Goal: Task Accomplishment & Management: Complete application form

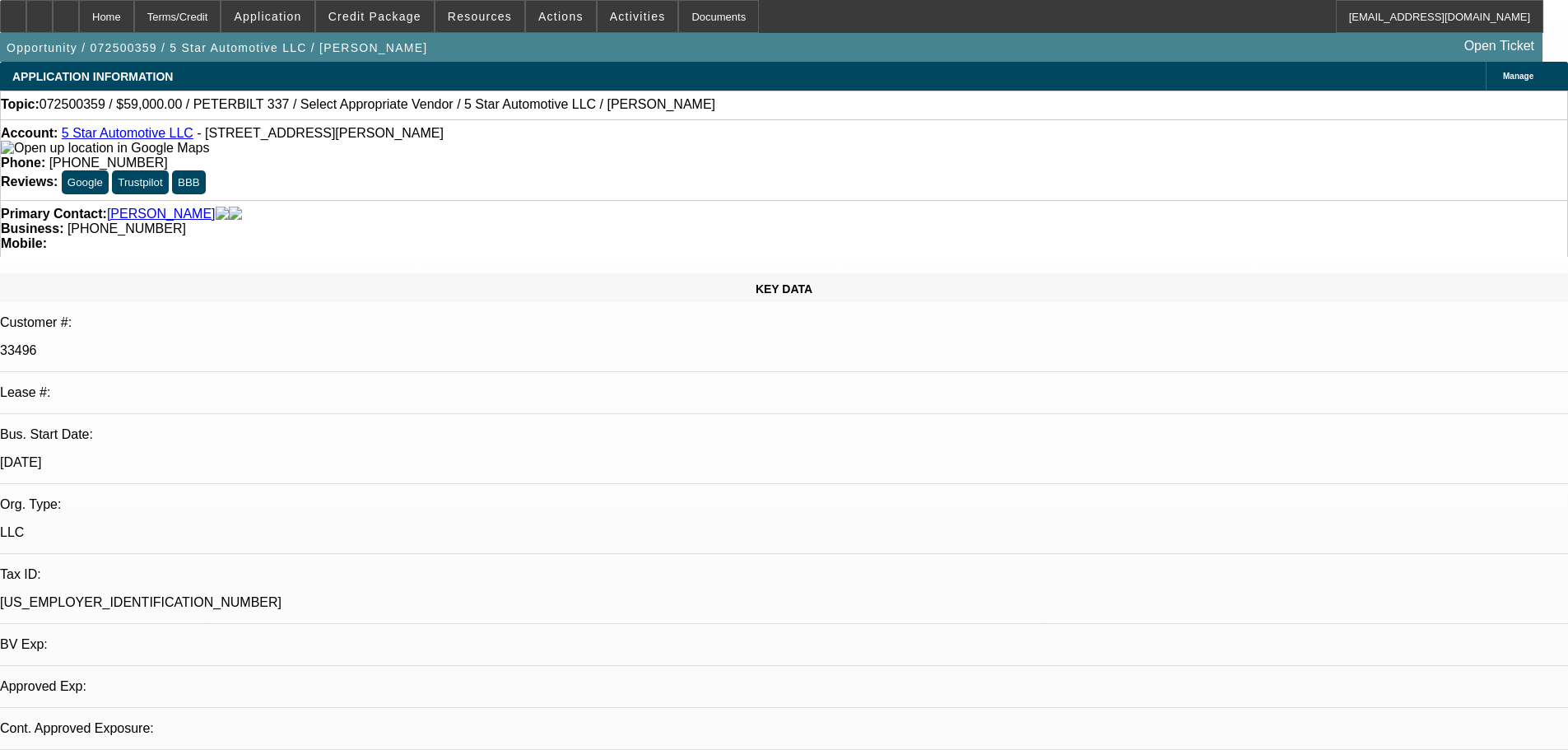
select select "0"
select select "2"
select select "0.1"
select select "4"
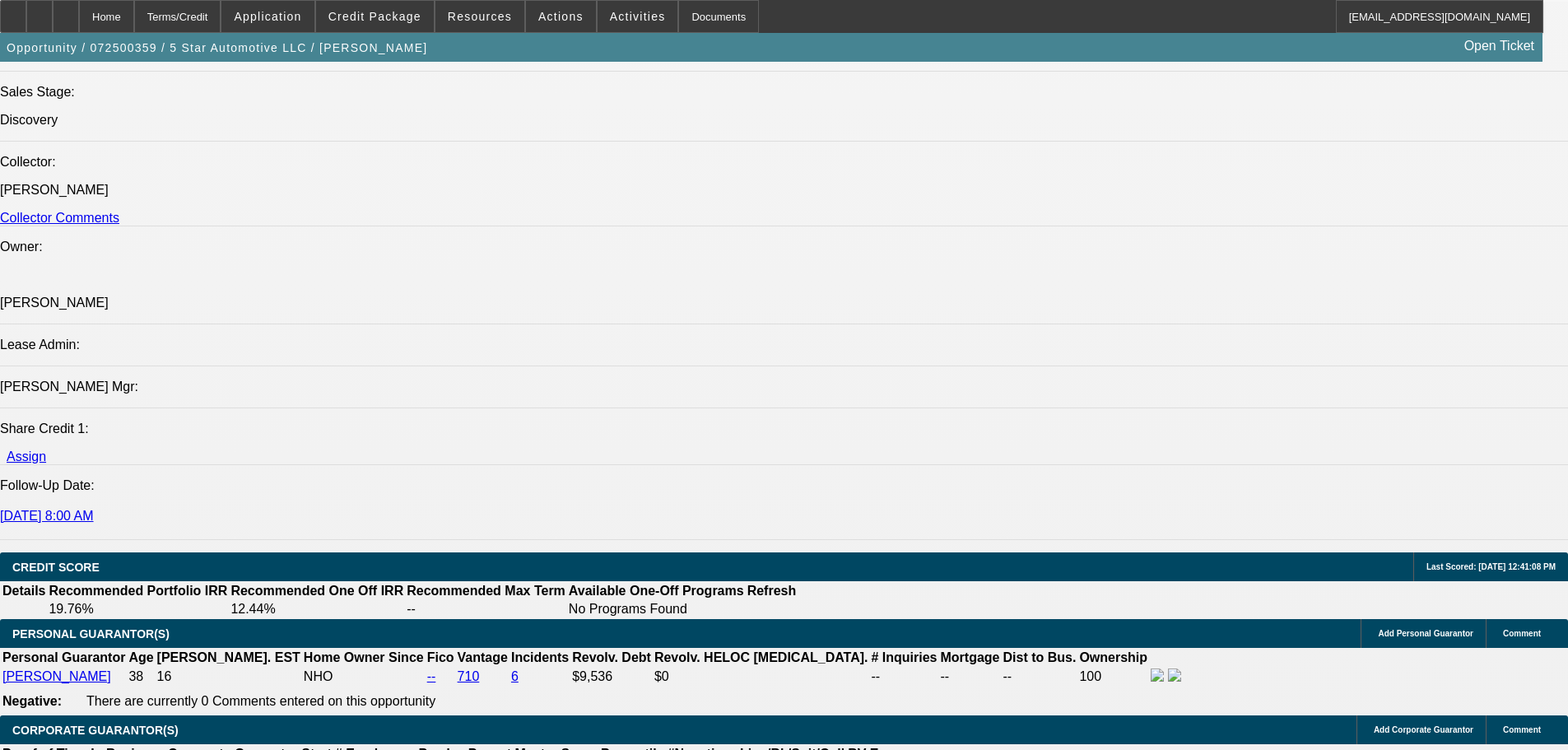
scroll to position [1894, 0]
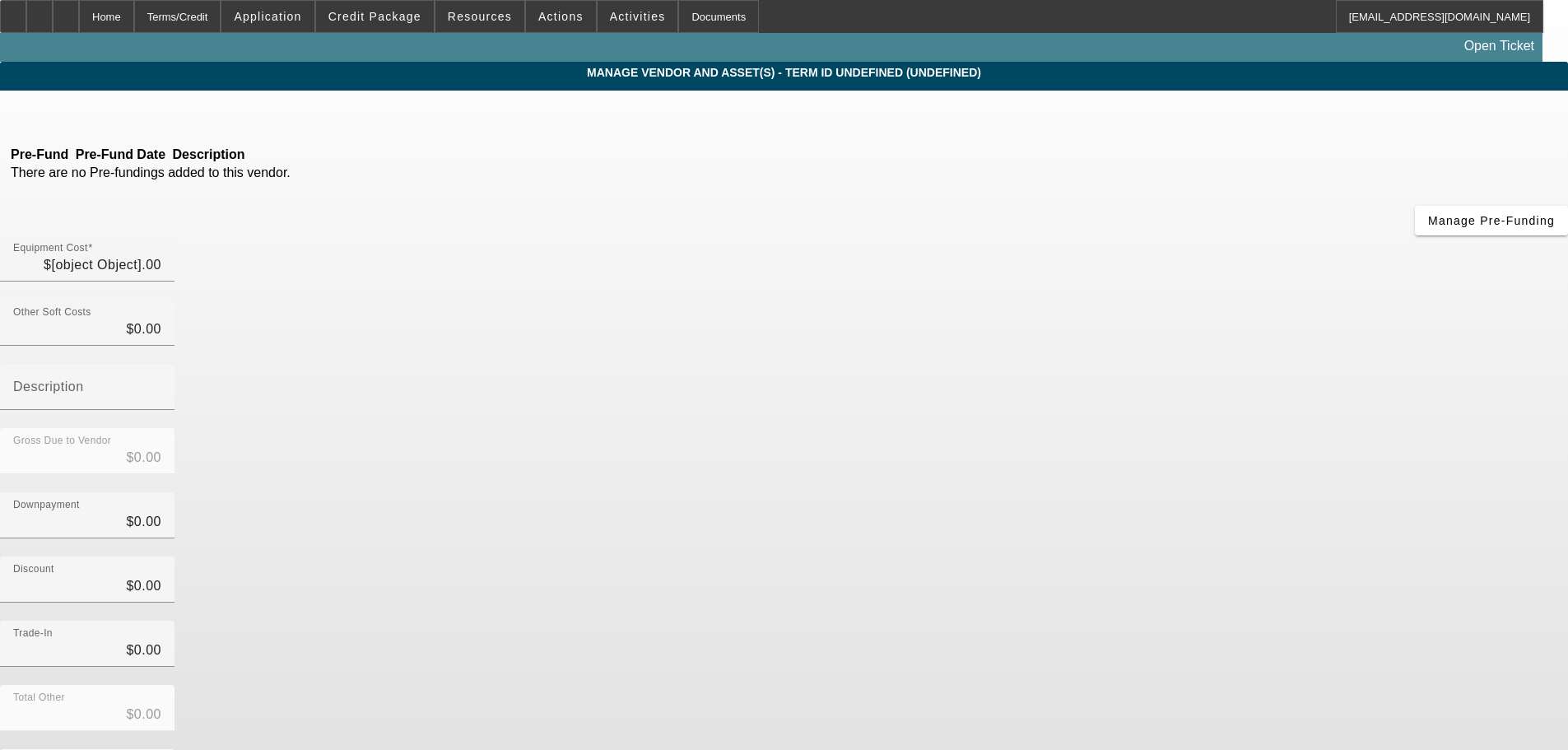
type input "$59,000.00"
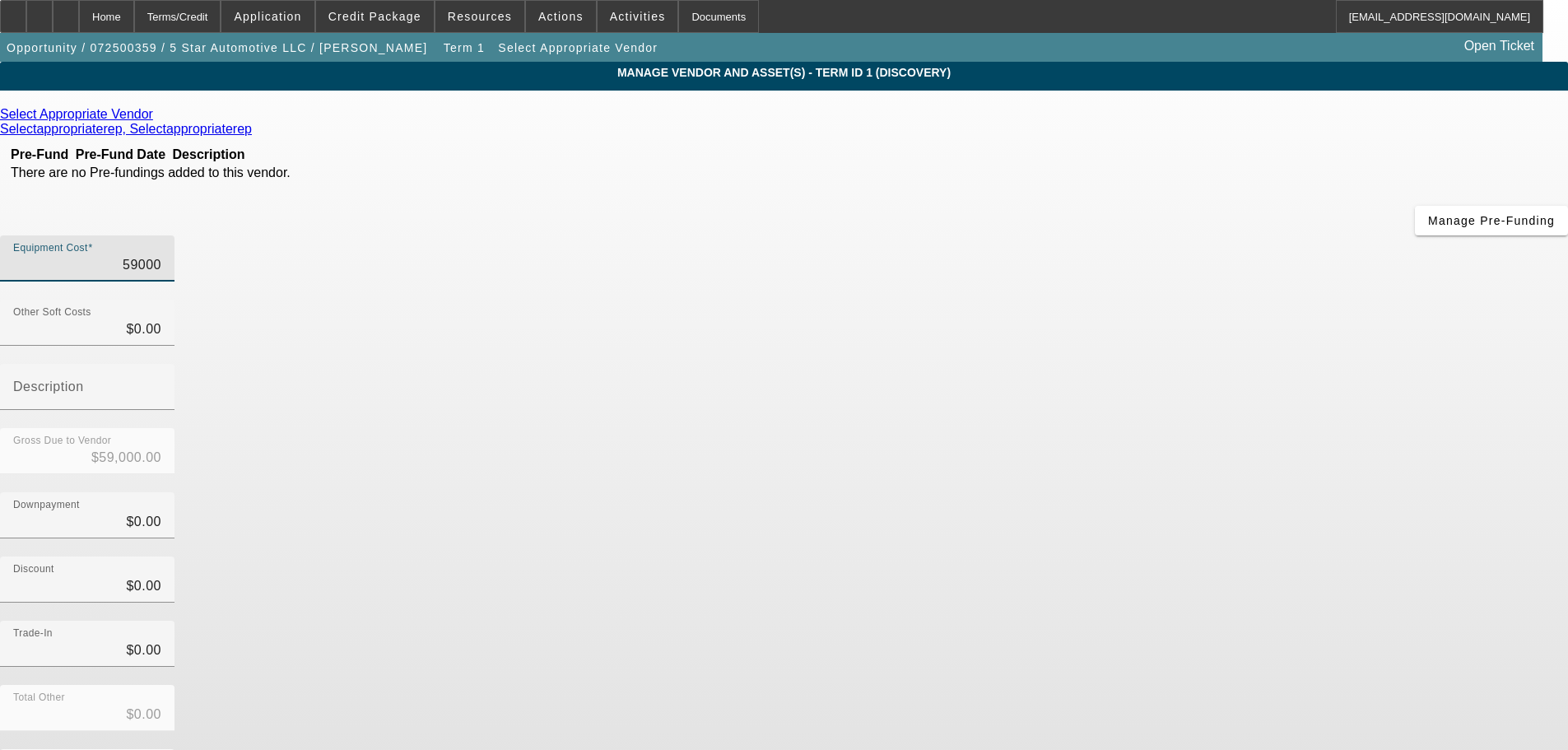
drag, startPoint x: 990, startPoint y: 139, endPoint x: 1090, endPoint y: 153, distance: 101.0
click at [1090, 235] on div "Equipment Cost 59000" at bounding box center [784, 267] width 1568 height 64
type input "7"
type input "$7.00"
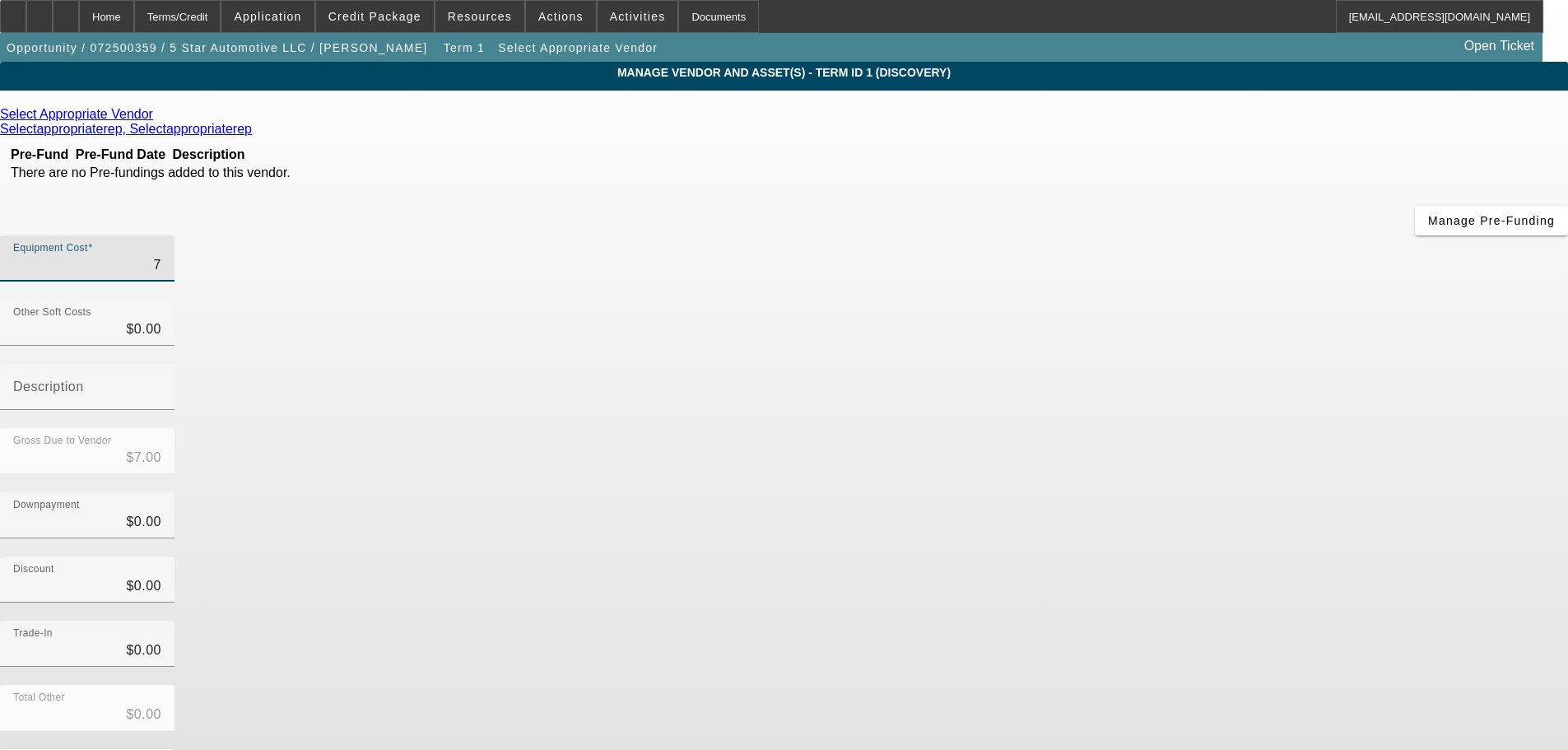
type input "78"
type input "$78.00"
type input "789"
type input "$789.00"
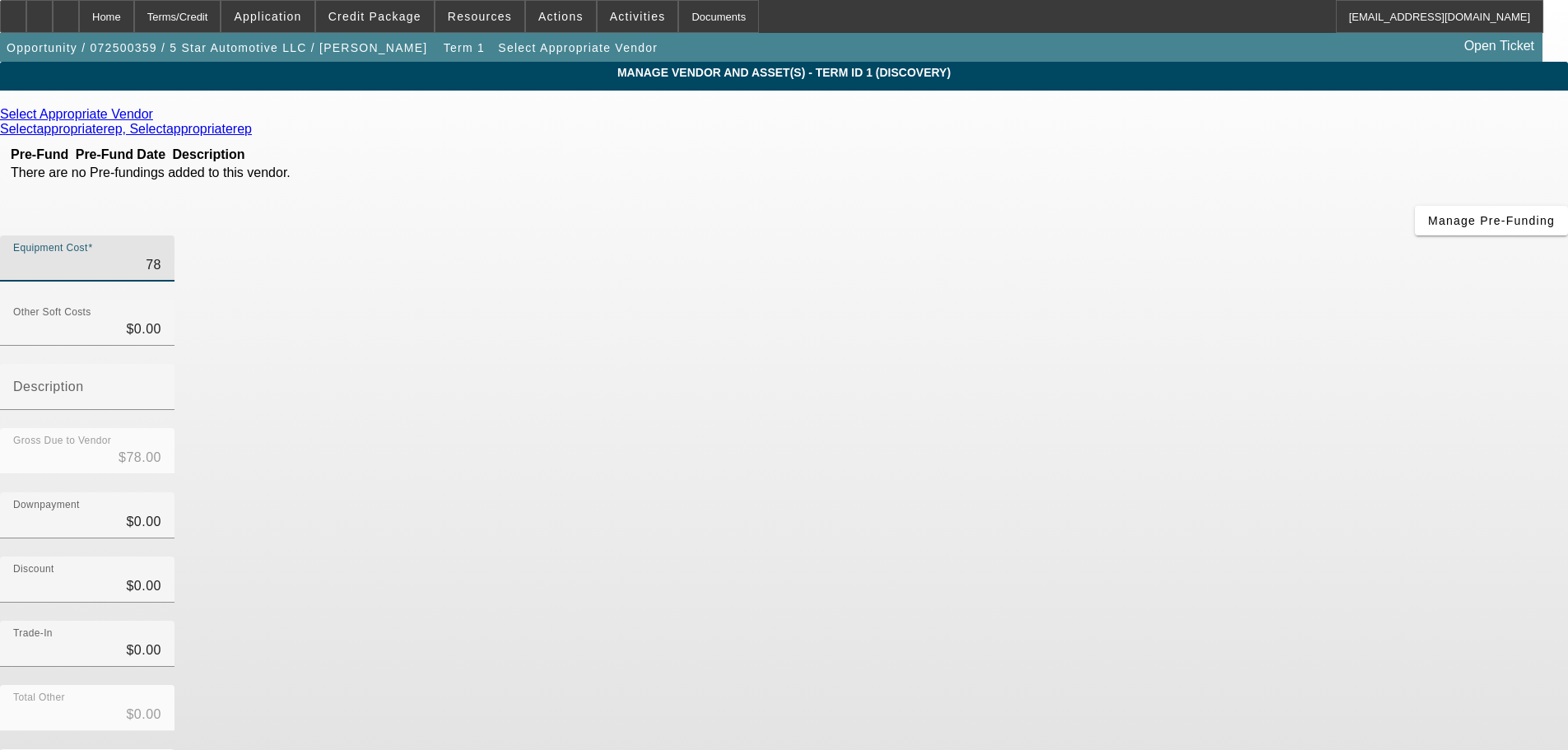
type input "$789.00"
type input "7899"
type input "$7,899.00"
type input "78999"
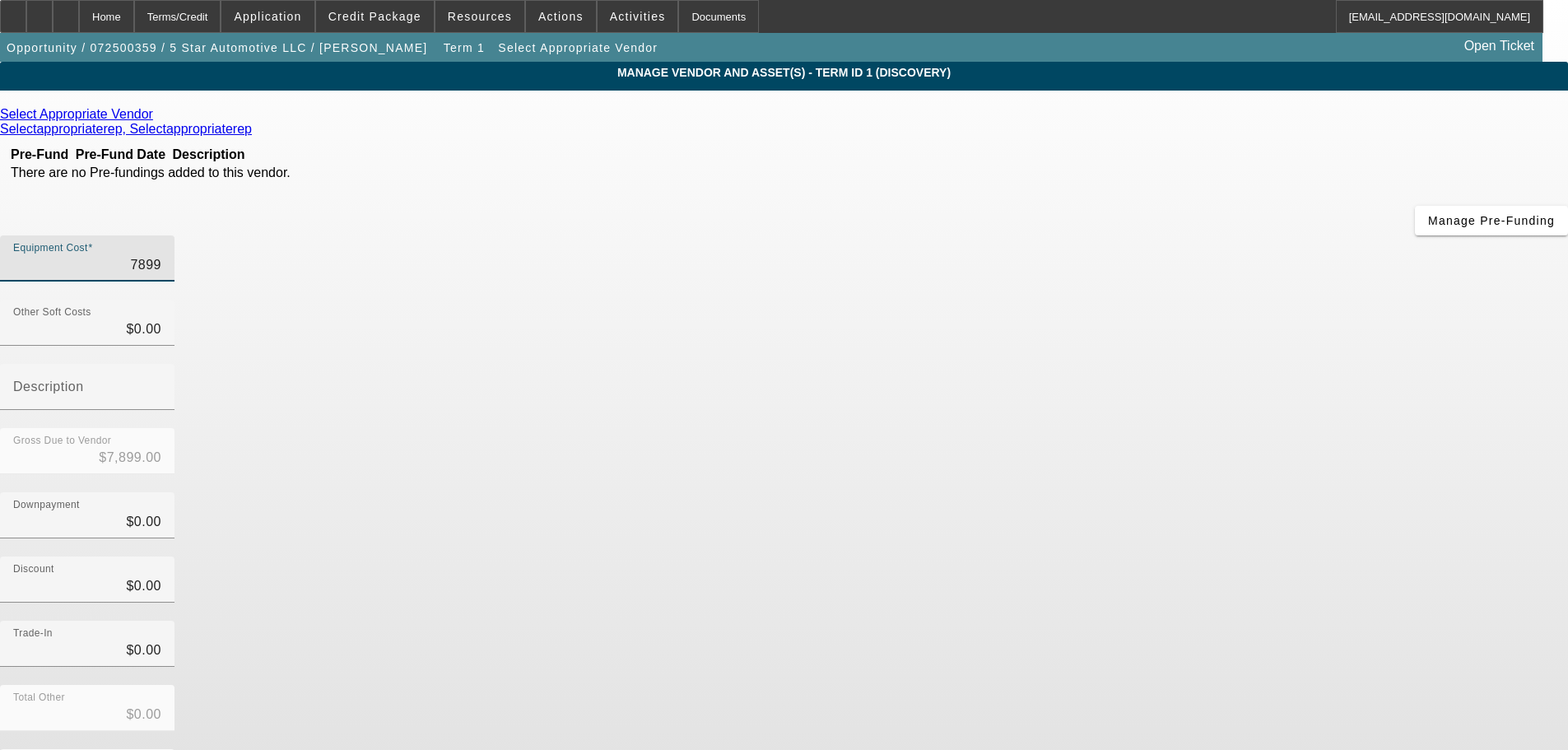
type input "$78,999.00"
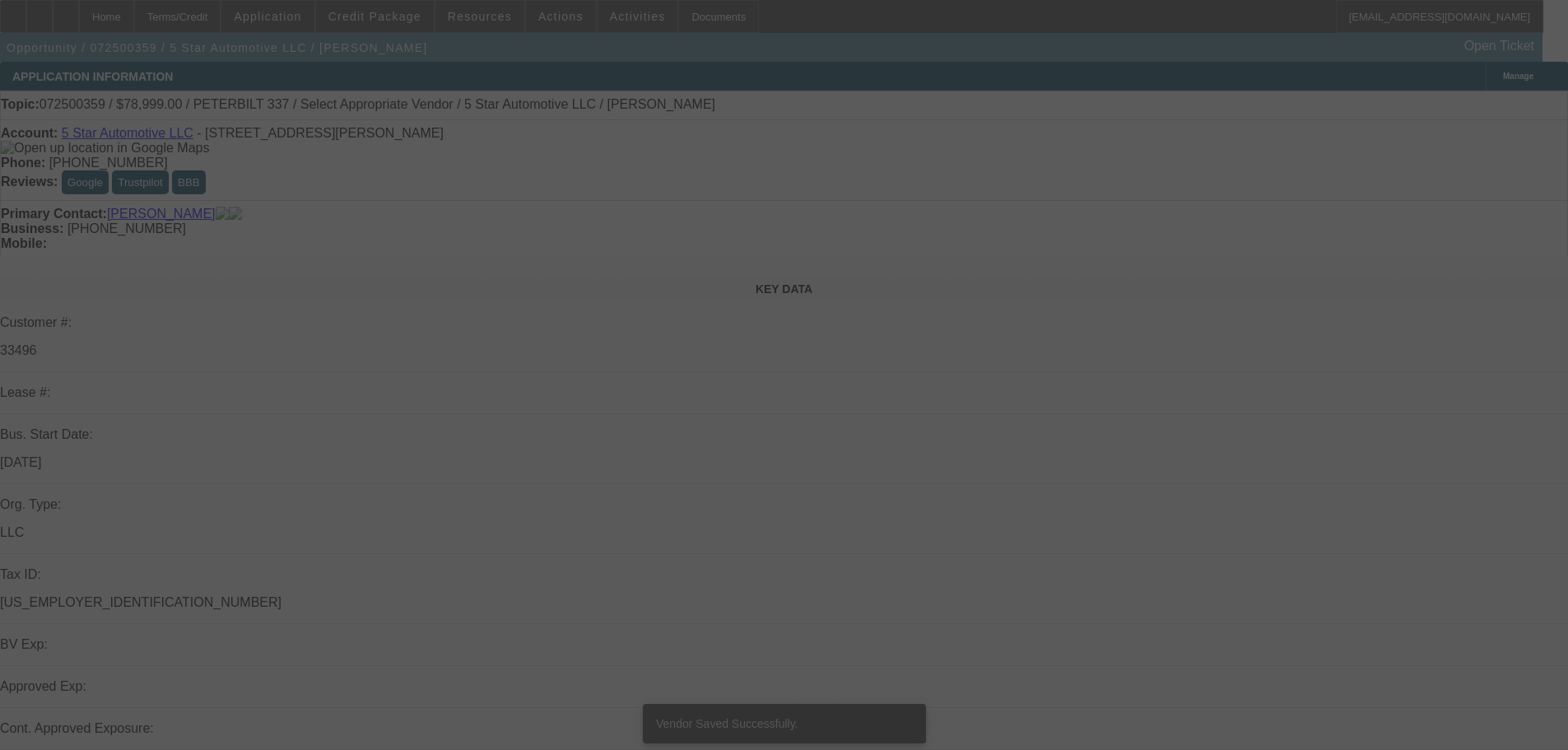
select select "0"
select select "2"
select select "0.1"
select select "4"
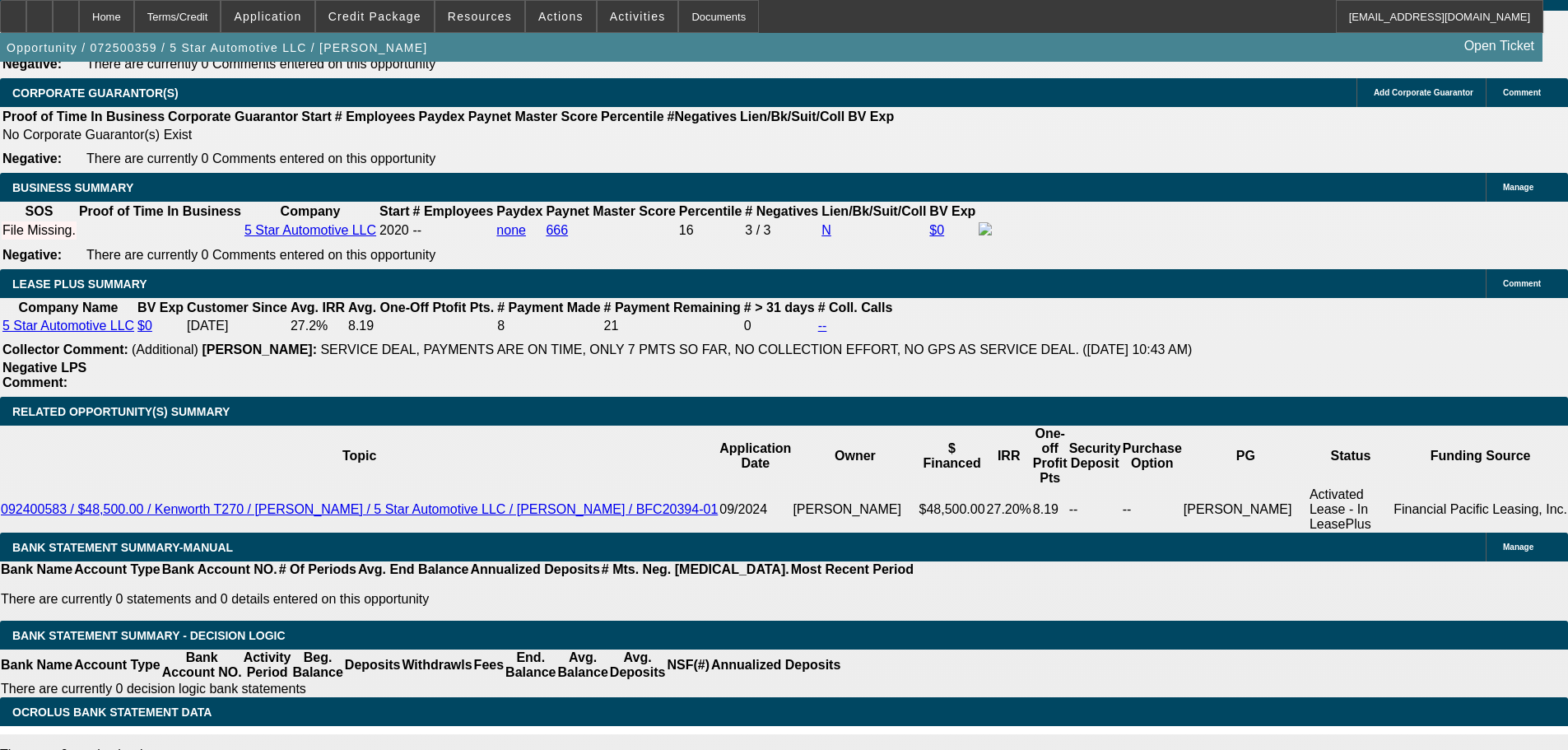
scroll to position [2223, 0]
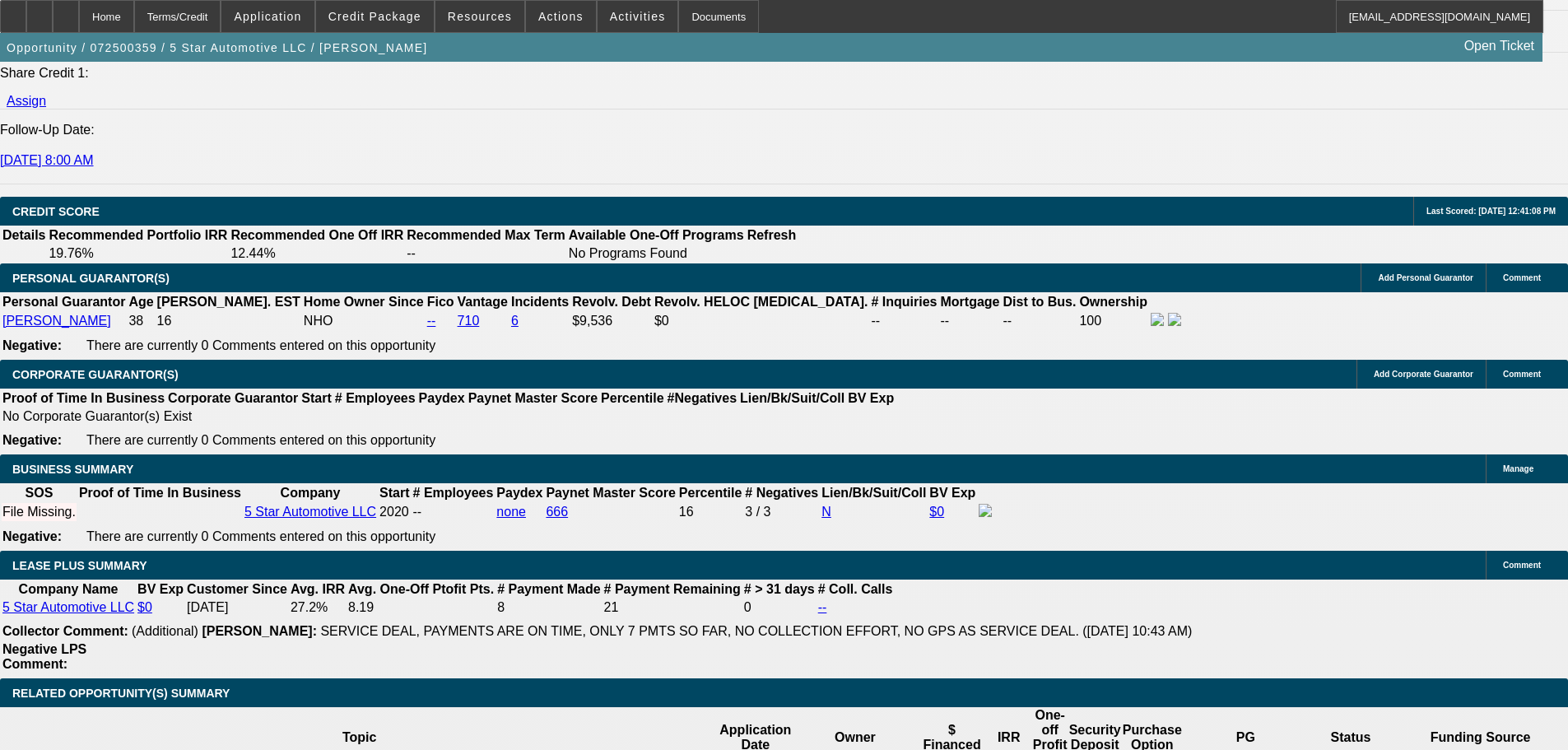
type input "$0.00"
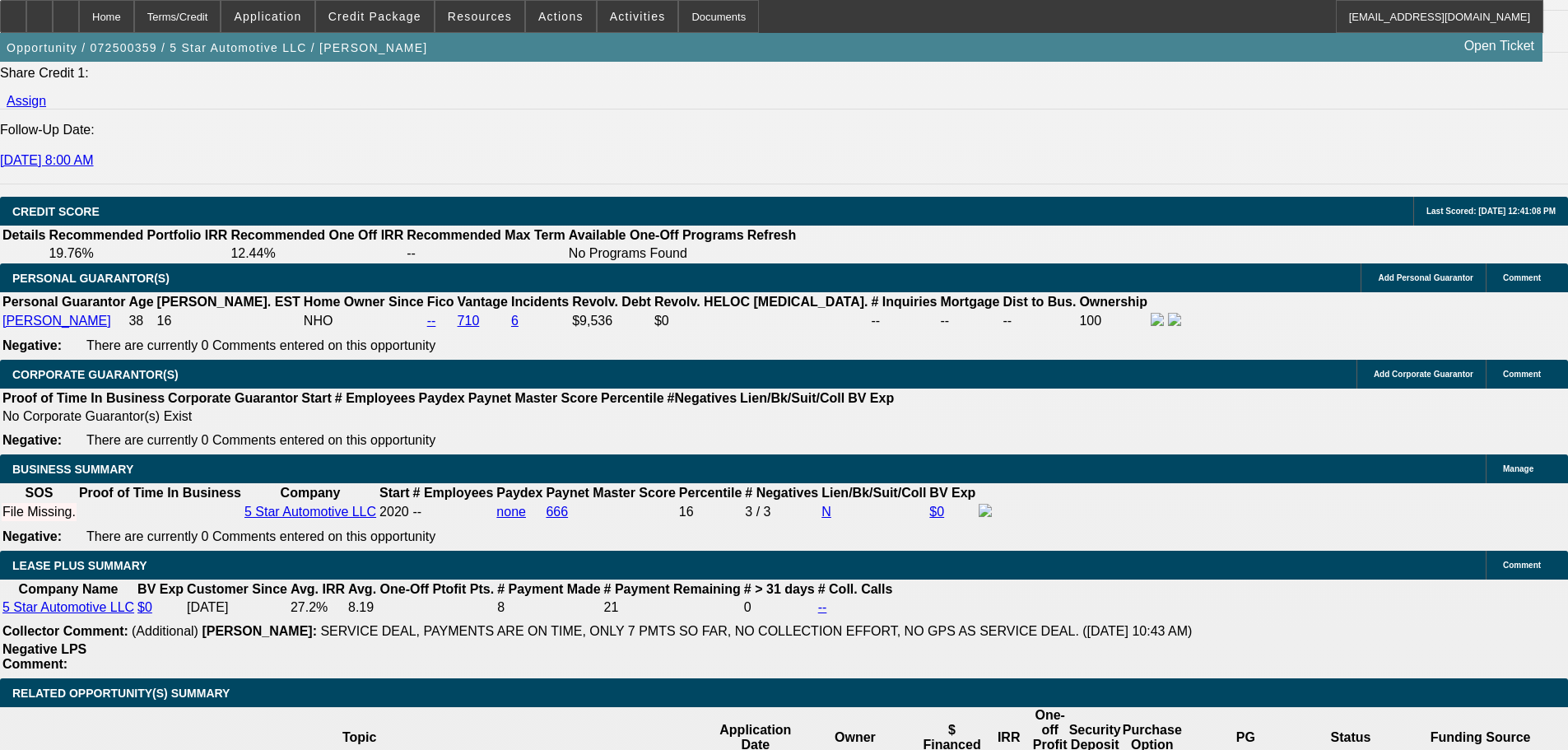
type input "60"
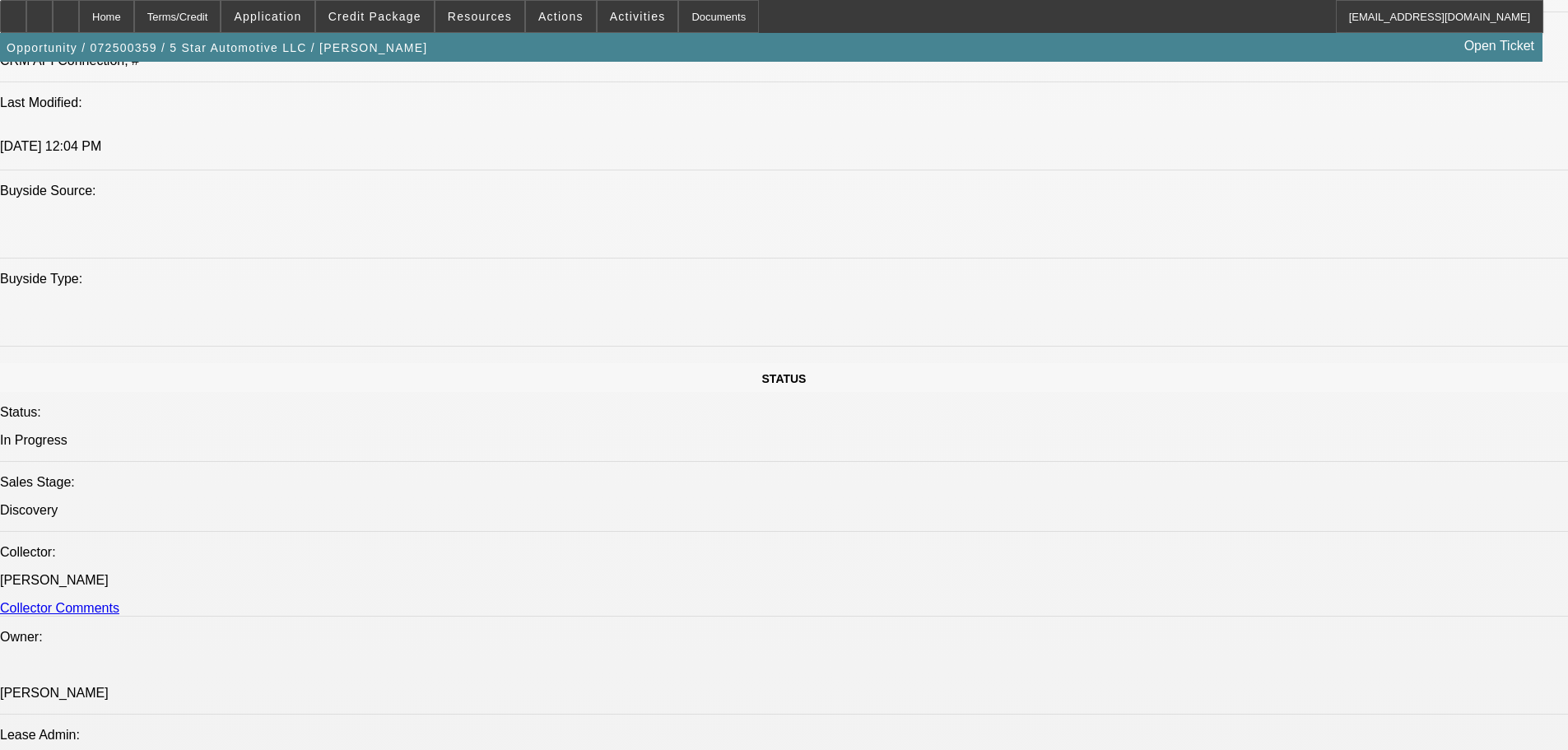
scroll to position [1070, 0]
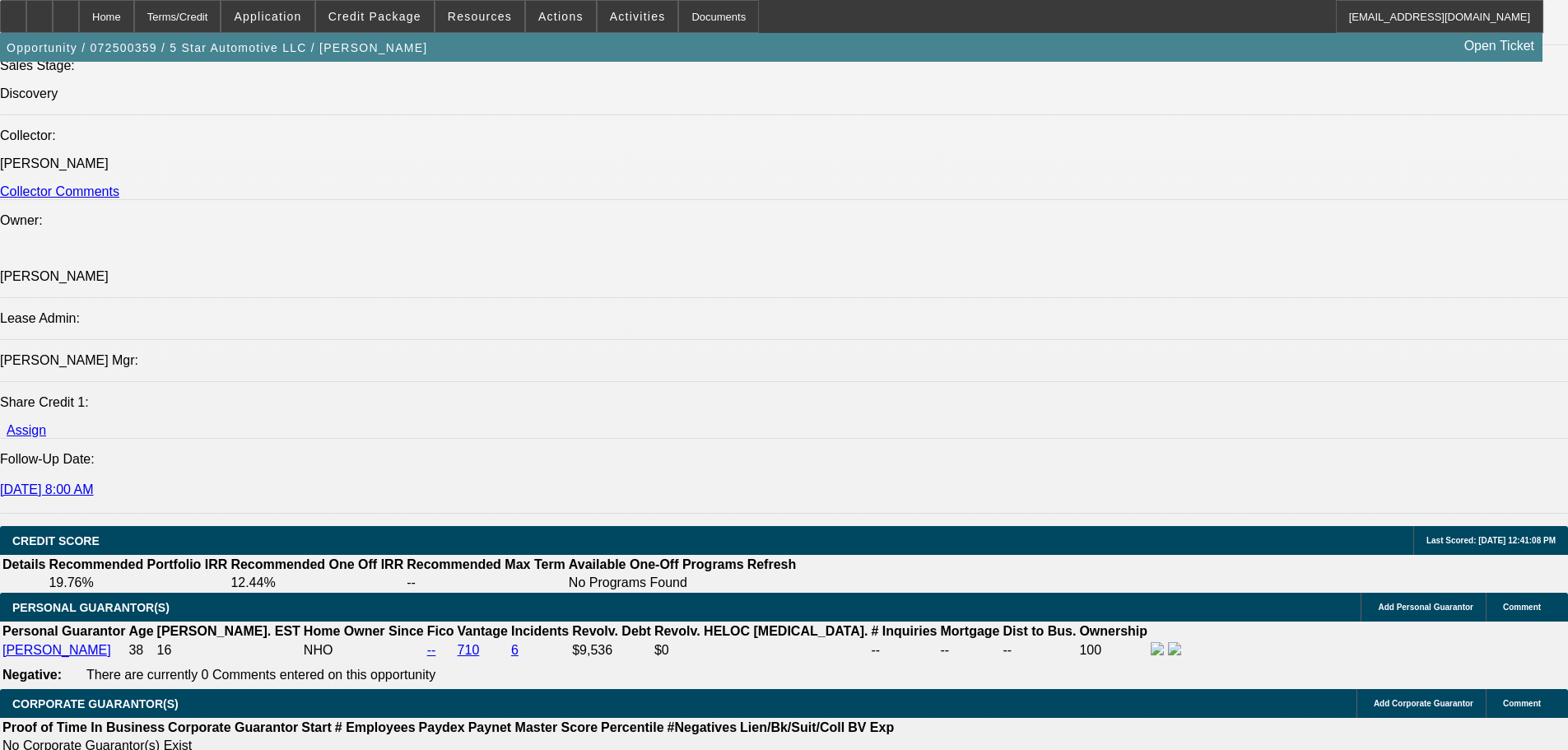
scroll to position [2141, 0]
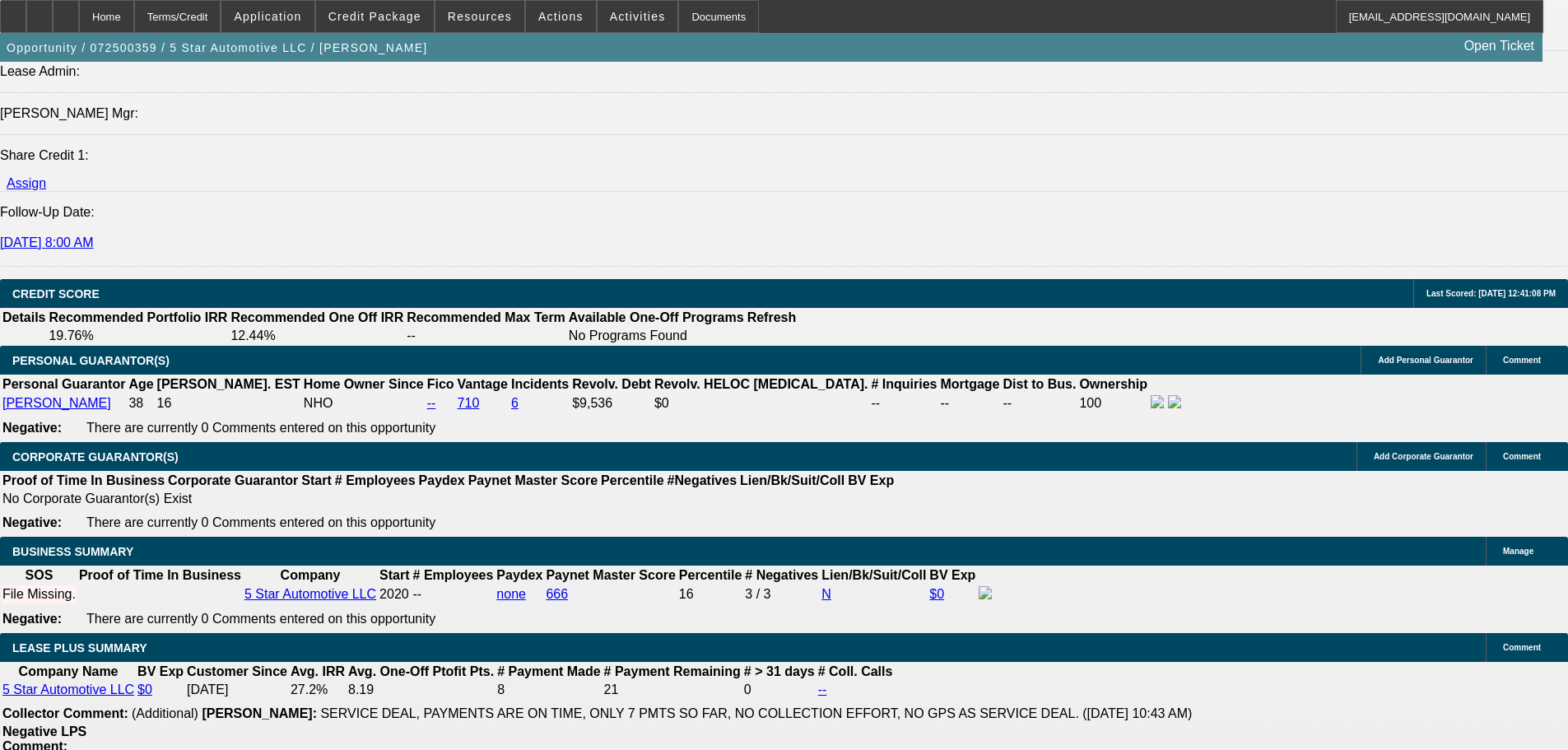
drag, startPoint x: 368, startPoint y: 570, endPoint x: 361, endPoint y: 575, distance: 8.6
type input "2"
type input "$2,769.36"
type input "$1,384.68"
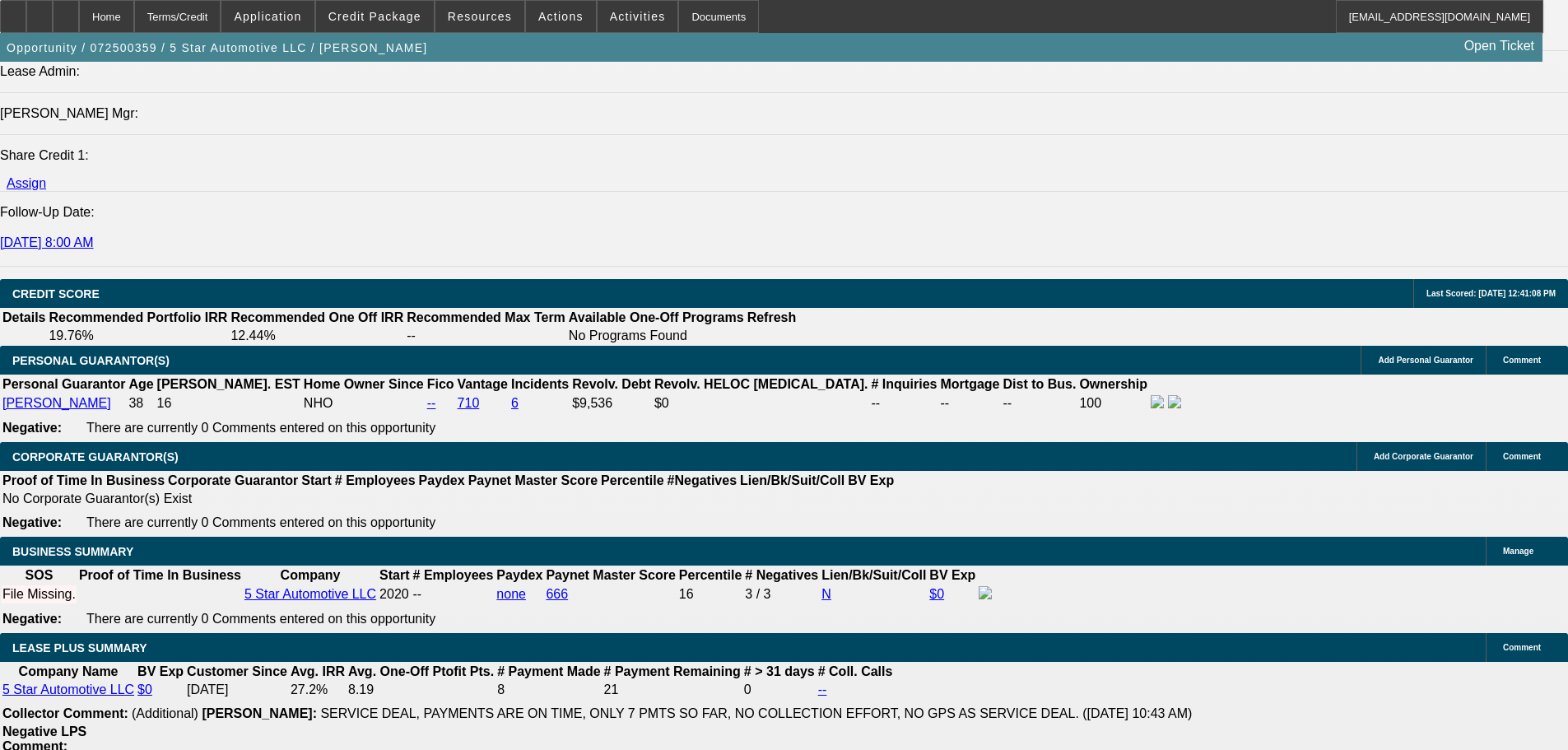
type input "20"
type input "$4,185.98"
type input "$2,092.99"
type input "20"
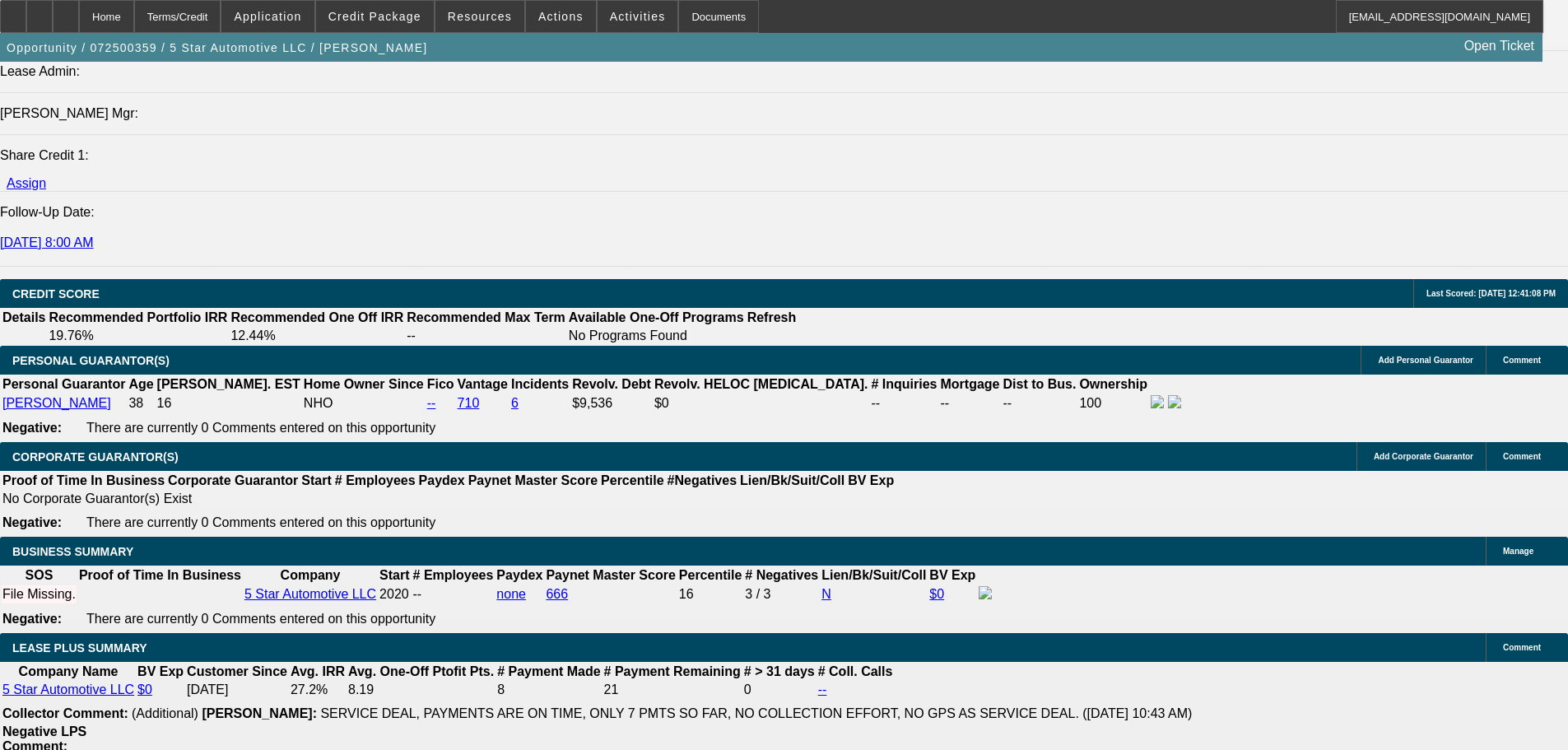
drag, startPoint x: 324, startPoint y: 571, endPoint x: 376, endPoint y: 568, distance: 52.1
type input "4"
type input "$41,158.92"
type input "$20,579.46"
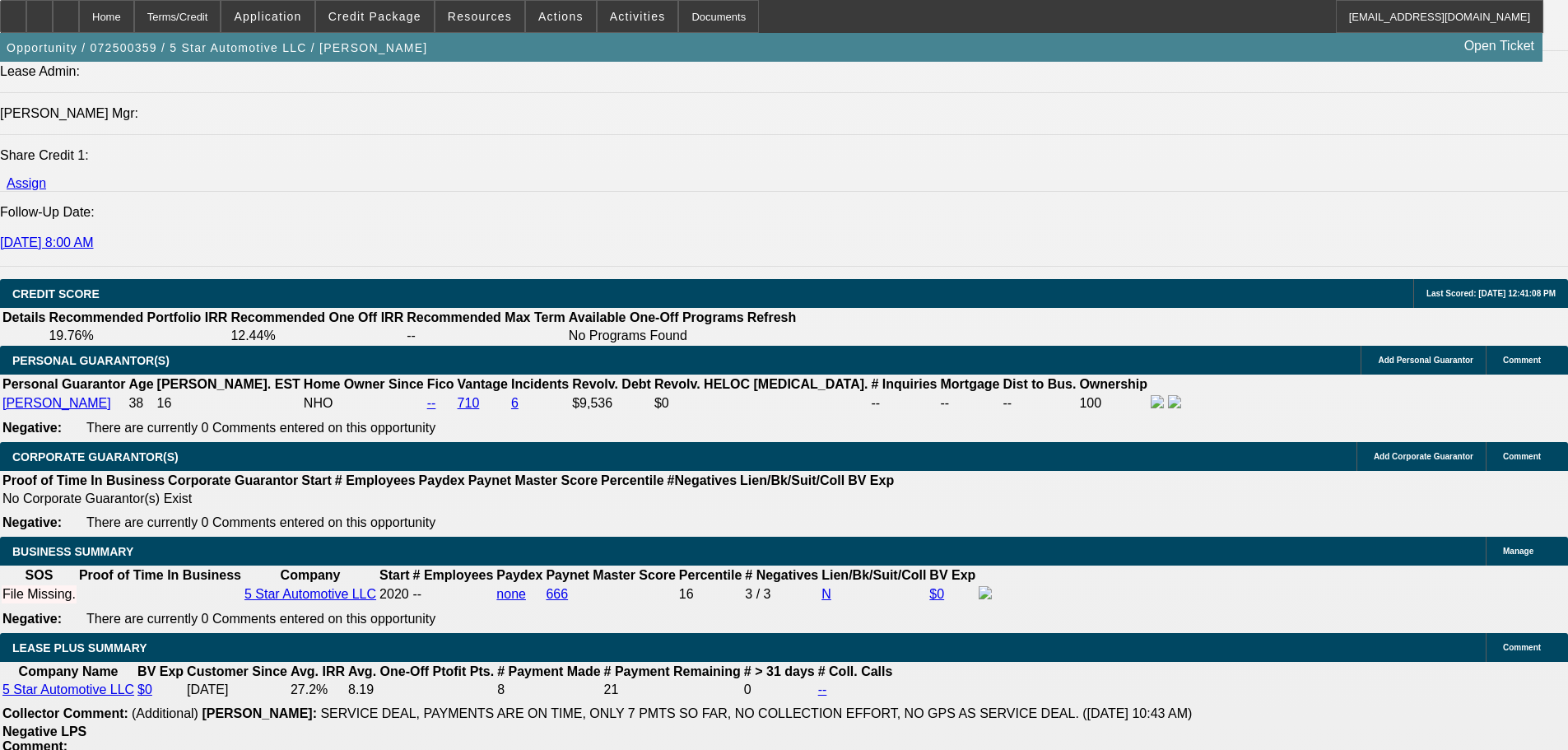
type input "48"
type input "$4,807.94"
type input "$2,403.97"
type input "48"
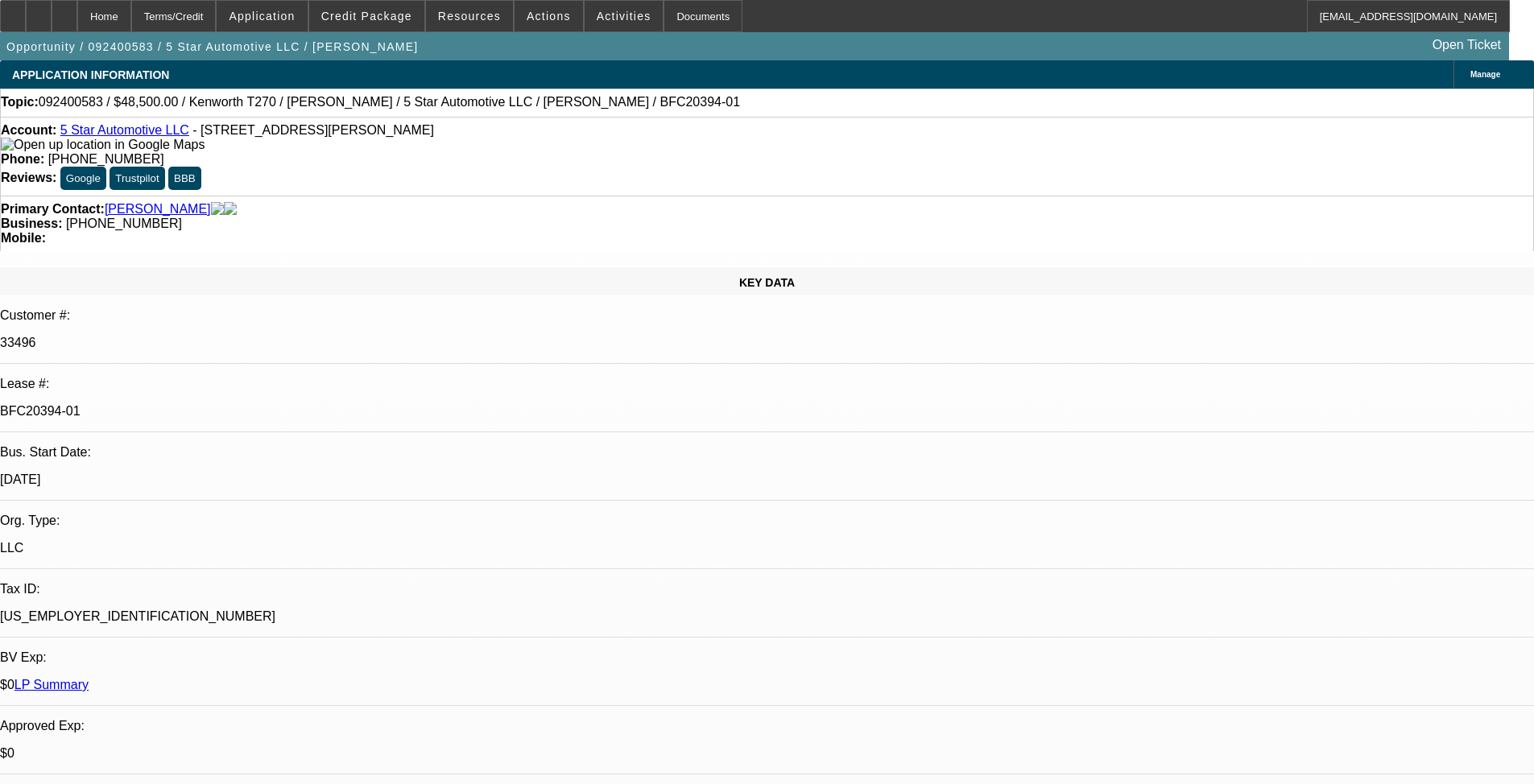
select select "0"
select select "6"
select select "0"
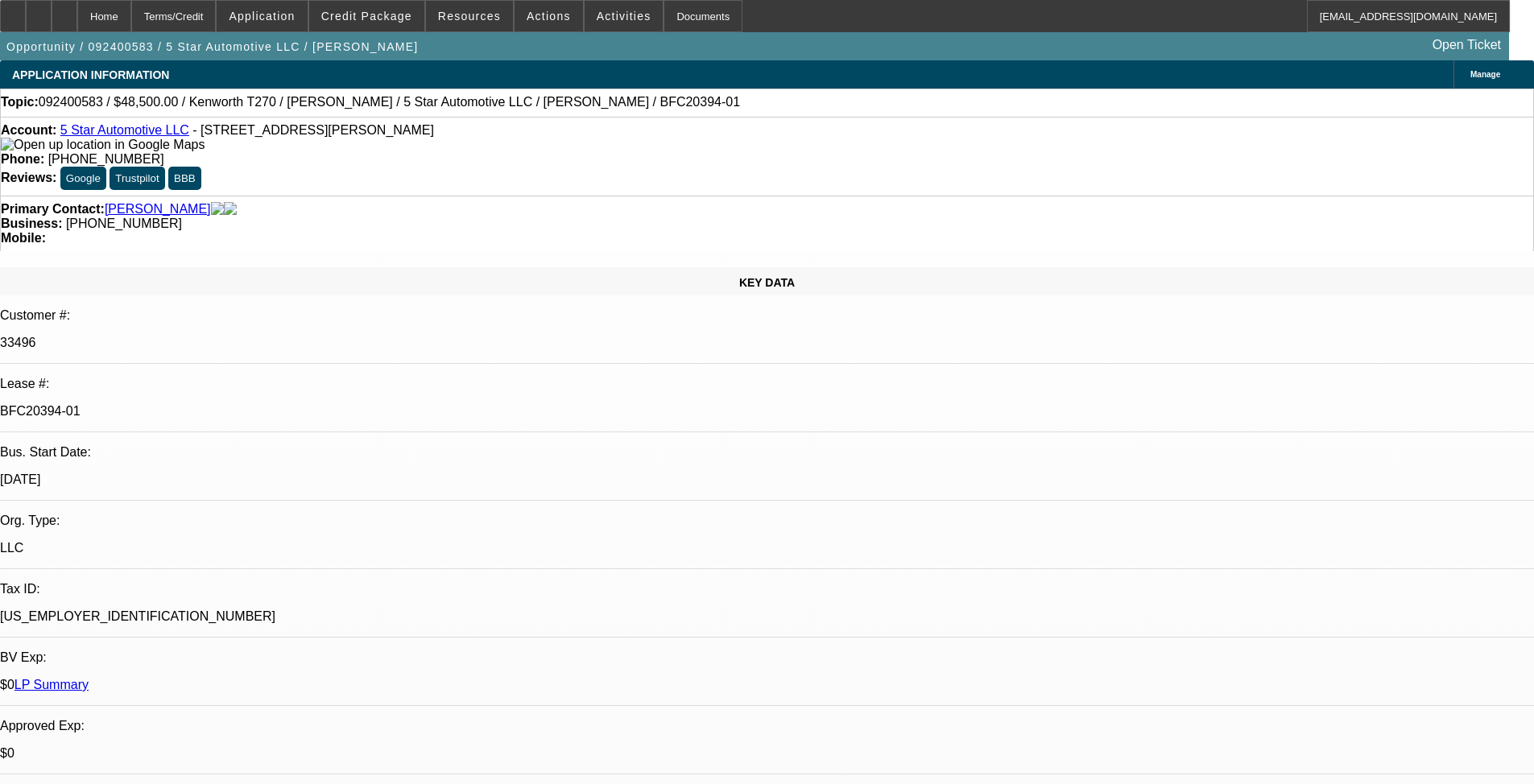
select select "0"
select select "6"
select select "0"
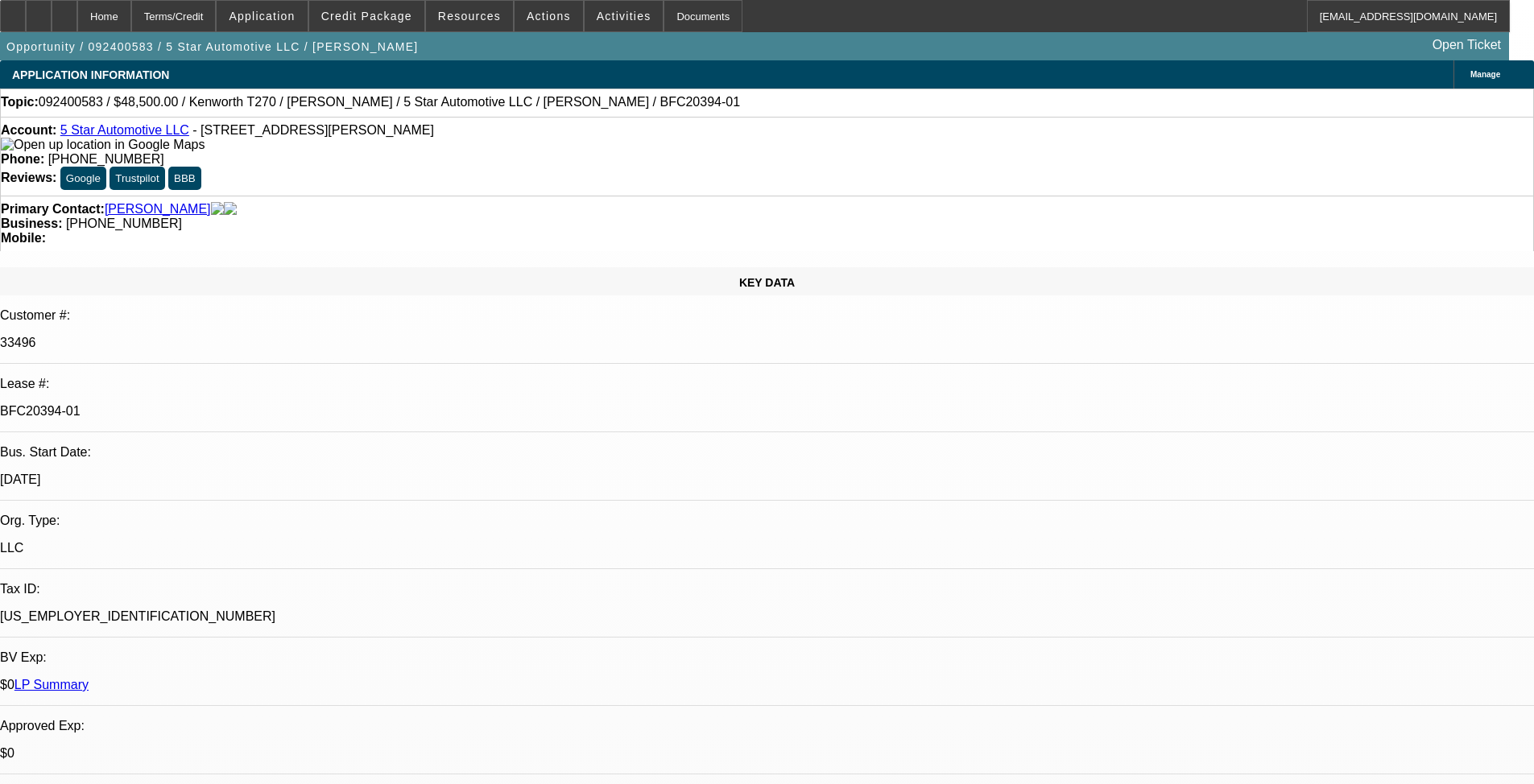
select select "0"
select select "6"
select select "0"
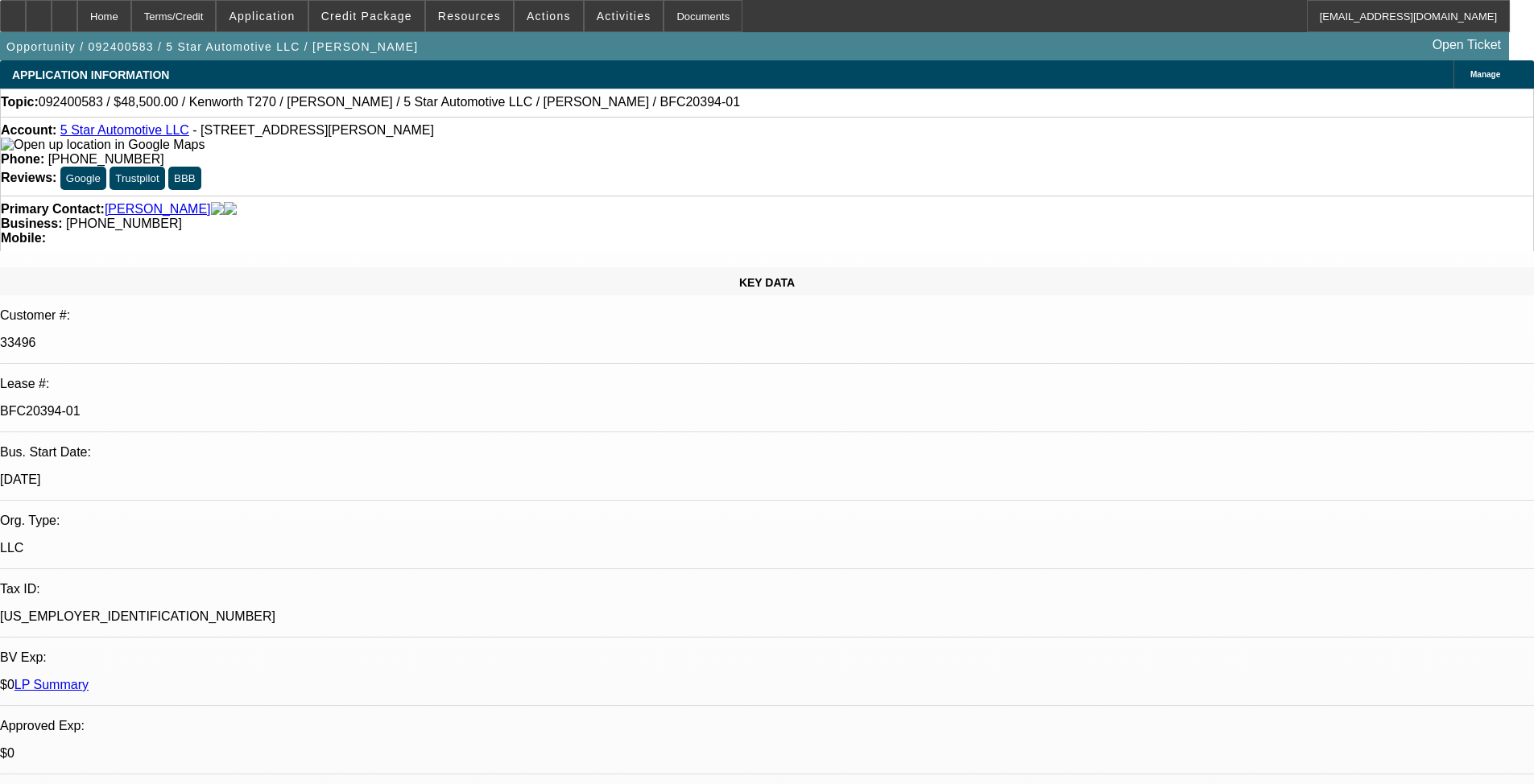
select select "6"
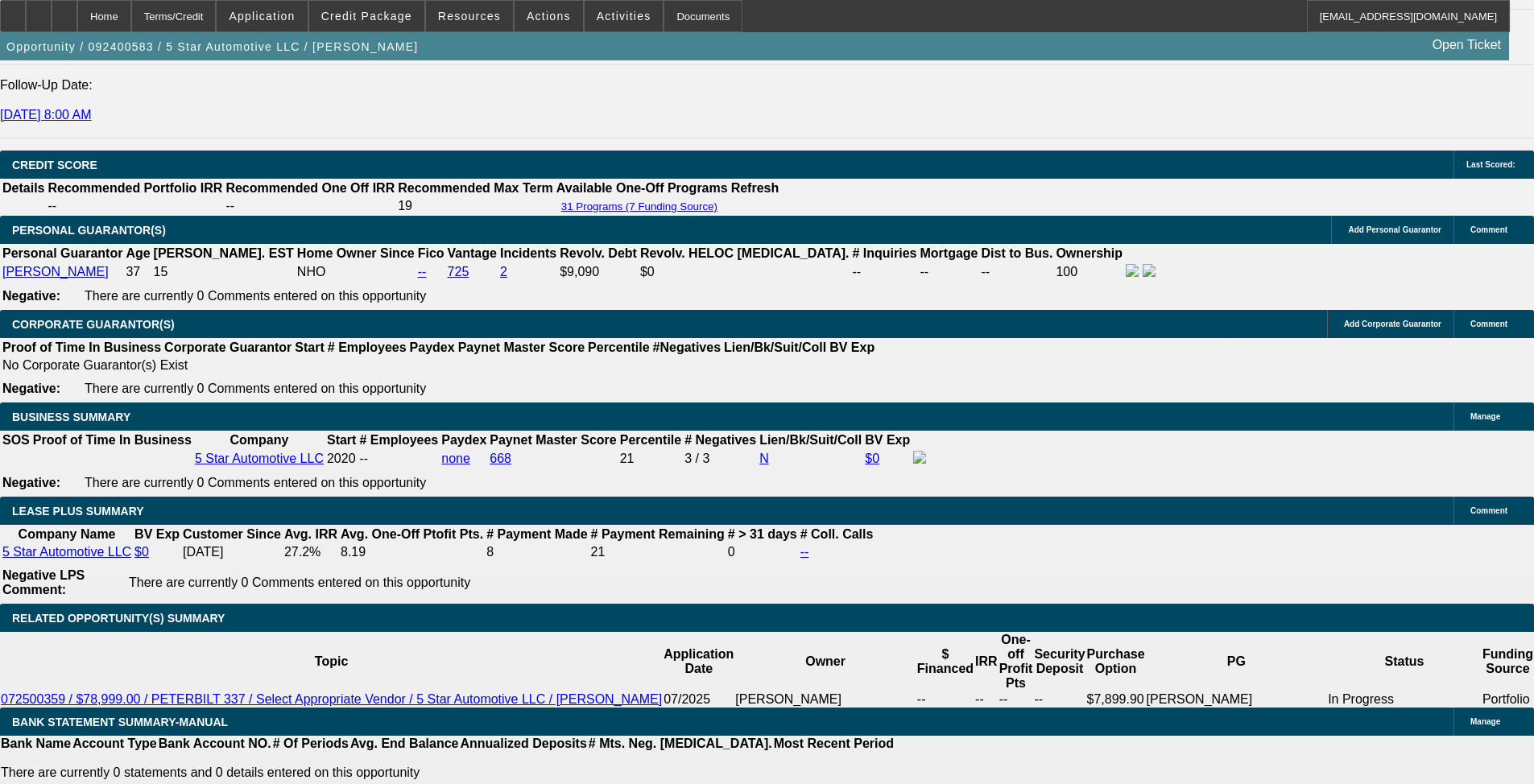
scroll to position [2415, 0]
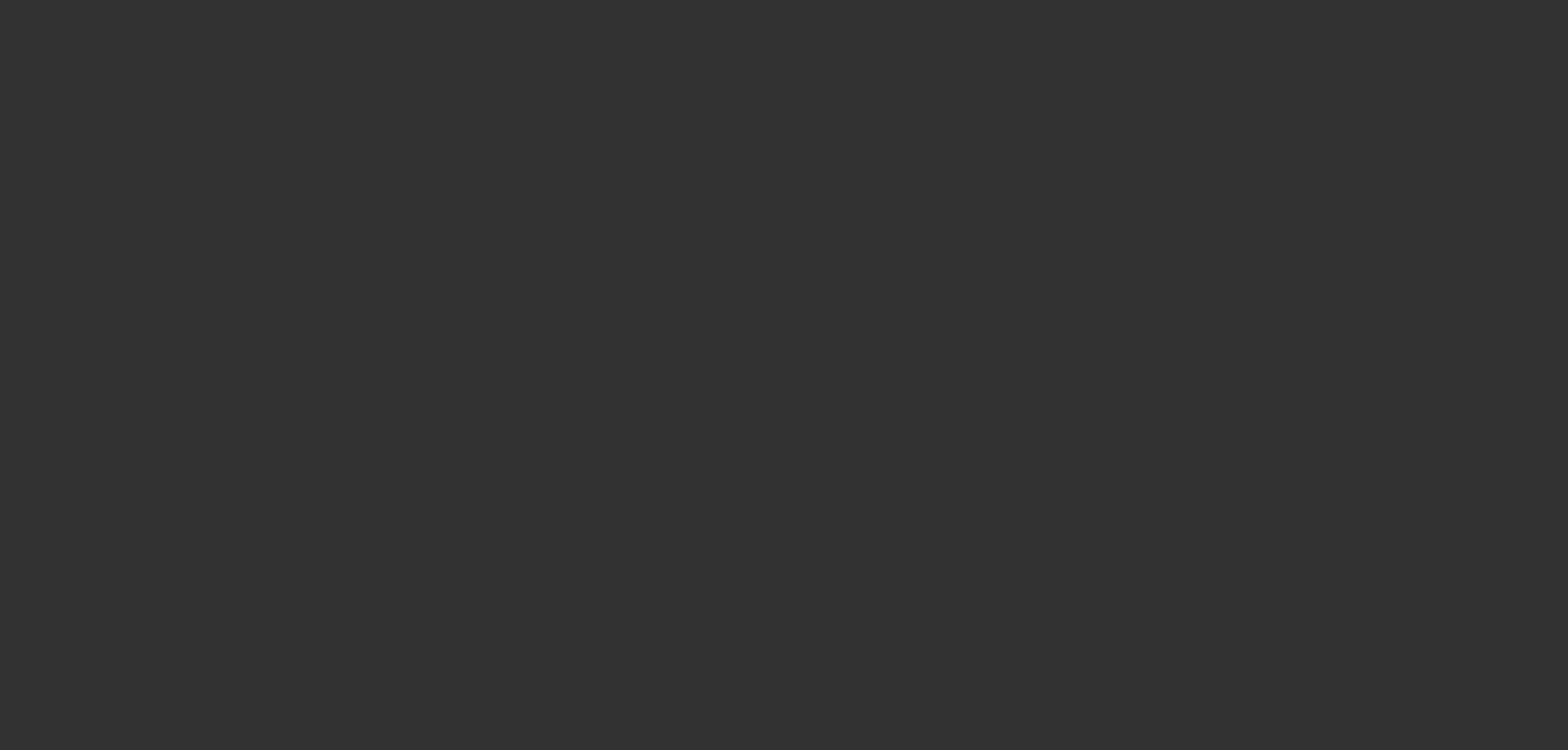
select select "0.2"
select select "2"
select select "0.1"
select select "4"
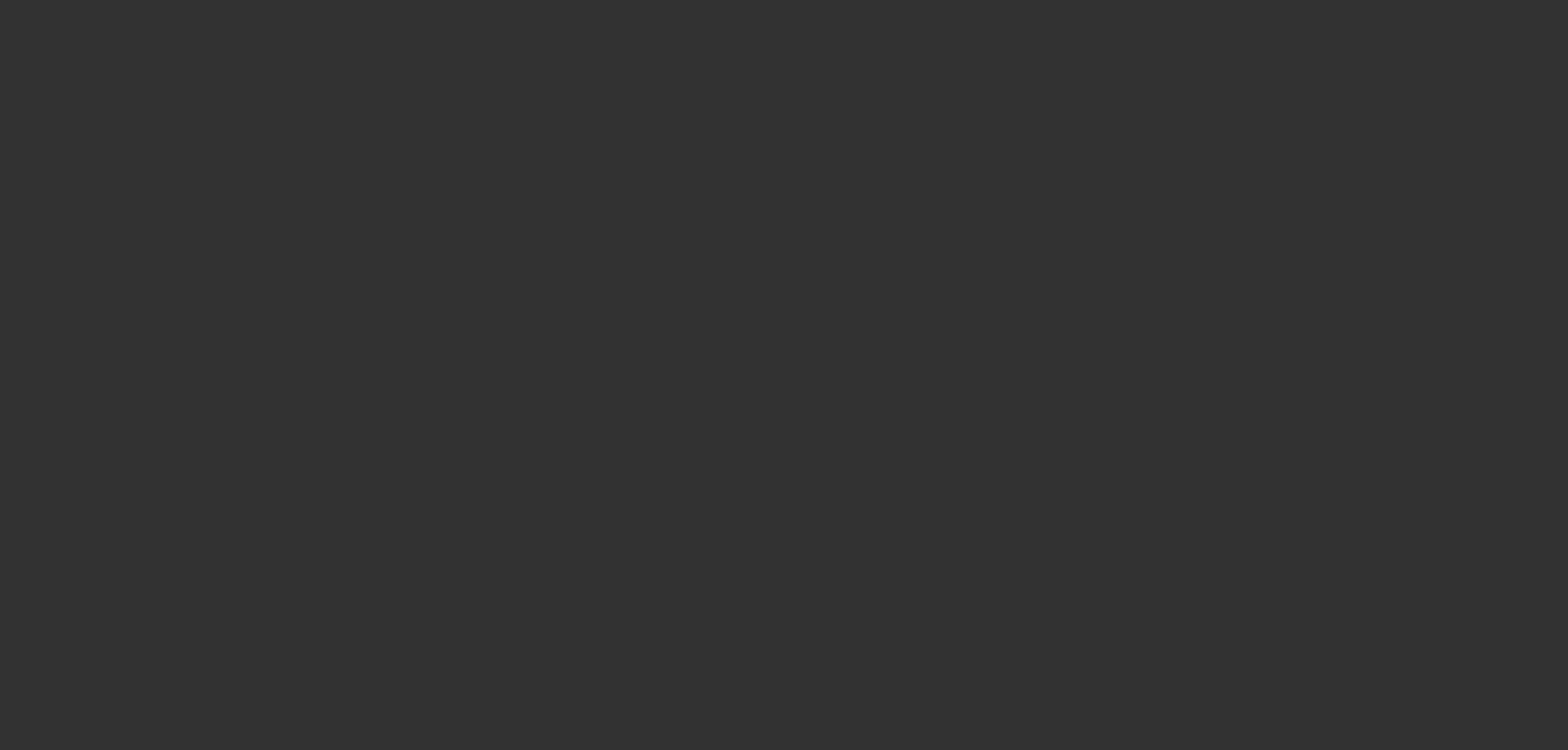
select select "0"
select select "2"
select select "0.1"
select select "4"
